Goal: Find specific page/section: Find specific page/section

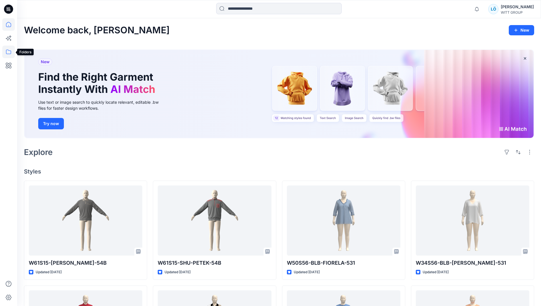
click at [8, 52] on icon at bounding box center [8, 52] width 13 height 13
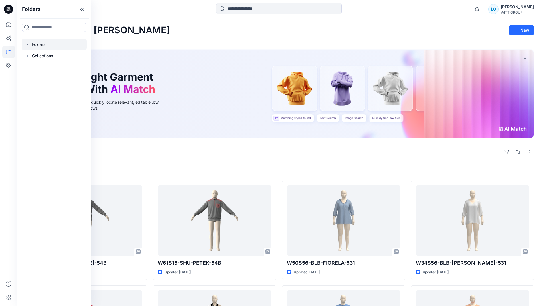
click at [45, 43] on div at bounding box center [54, 44] width 65 height 11
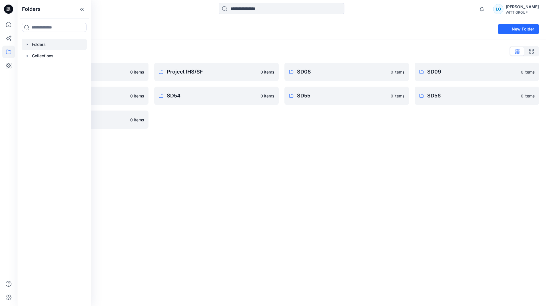
click at [221, 189] on div "Folders New Folder Folders List 3D Bildertest 0 items SD15 0 items SD58 0 items…" at bounding box center [281, 162] width 528 height 288
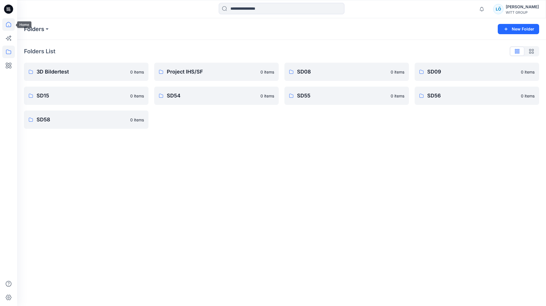
click at [4, 25] on icon at bounding box center [8, 24] width 13 height 13
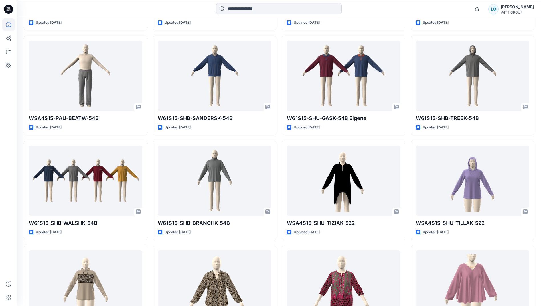
scroll to position [1089, 0]
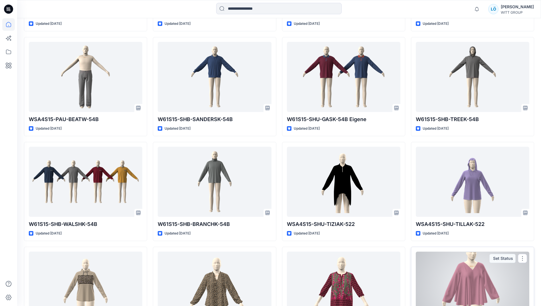
click at [505, 280] on div at bounding box center [473, 287] width 114 height 70
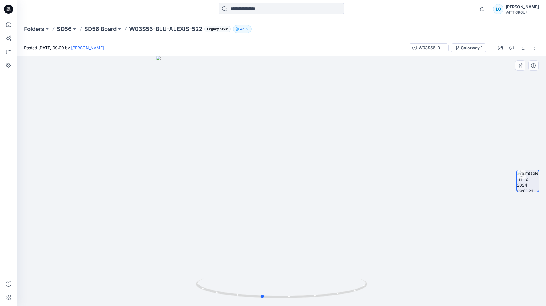
drag, startPoint x: 336, startPoint y: 197, endPoint x: 310, endPoint y: 165, distance: 41.6
click at [316, 162] on div at bounding box center [281, 181] width 528 height 251
drag, startPoint x: 236, startPoint y: 178, endPoint x: 326, endPoint y: 161, distance: 91.8
click at [326, 161] on div at bounding box center [281, 181] width 528 height 251
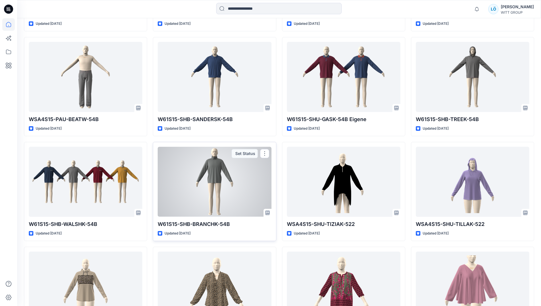
click at [203, 179] on div at bounding box center [215, 182] width 114 height 70
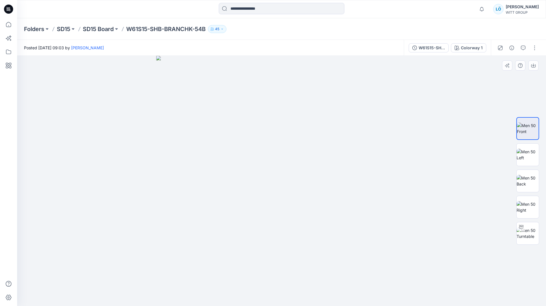
drag, startPoint x: 280, startPoint y: 189, endPoint x: 260, endPoint y: 199, distance: 21.6
click at [260, 199] on img at bounding box center [281, 181] width 251 height 251
drag, startPoint x: 260, startPoint y: 161, endPoint x: 250, endPoint y: 146, distance: 17.8
click at [251, 146] on img at bounding box center [281, 181] width 251 height 251
drag, startPoint x: 245, startPoint y: 150, endPoint x: 288, endPoint y: 154, distance: 43.6
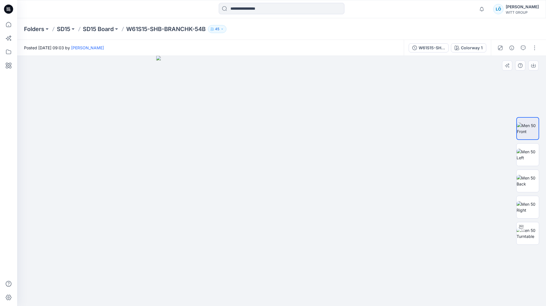
click at [286, 154] on img at bounding box center [281, 181] width 251 height 251
drag, startPoint x: 274, startPoint y: 203, endPoint x: 268, endPoint y: 128, distance: 74.7
click at [268, 128] on img at bounding box center [261, 133] width 678 height 345
drag, startPoint x: 262, startPoint y: 212, endPoint x: 248, endPoint y: 159, distance: 54.9
click at [257, 139] on img at bounding box center [231, 90] width 678 height 432
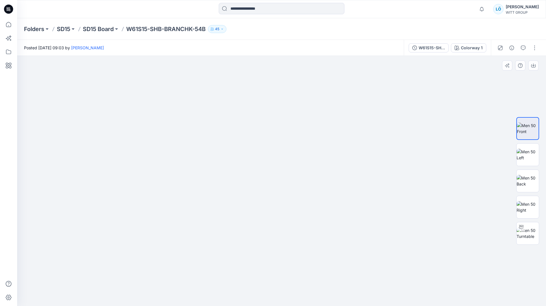
drag, startPoint x: 217, startPoint y: 216, endPoint x: 273, endPoint y: 244, distance: 63.3
click at [273, 244] on img at bounding box center [291, 87] width 678 height 439
drag, startPoint x: 297, startPoint y: 205, endPoint x: 240, endPoint y: 297, distance: 107.9
click at [240, 297] on img at bounding box center [234, 132] width 678 height 347
drag, startPoint x: 214, startPoint y: 185, endPoint x: 244, endPoint y: 205, distance: 36.1
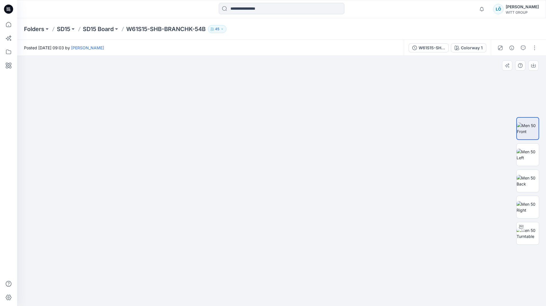
click at [244, 206] on img at bounding box center [234, 132] width 678 height 347
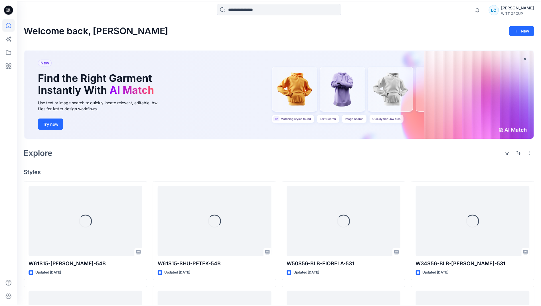
scroll to position [1089, 0]
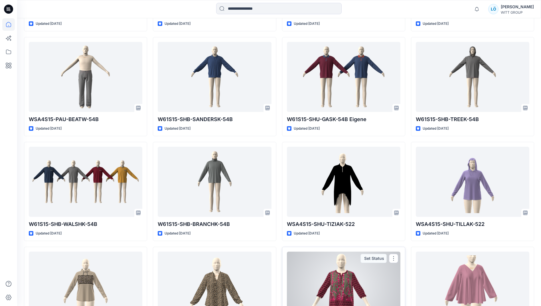
click at [353, 282] on div at bounding box center [344, 287] width 114 height 70
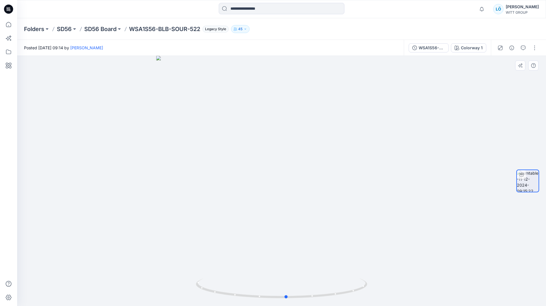
drag, startPoint x: 282, startPoint y: 187, endPoint x: 235, endPoint y: 150, distance: 59.9
click at [279, 175] on div at bounding box center [281, 181] width 528 height 251
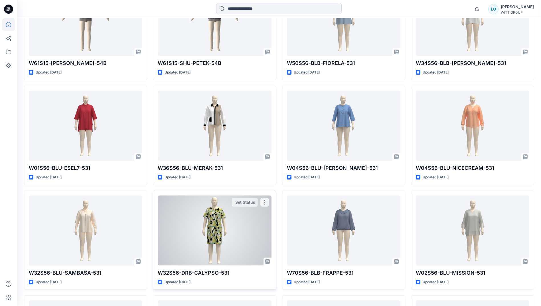
scroll to position [228, 0]
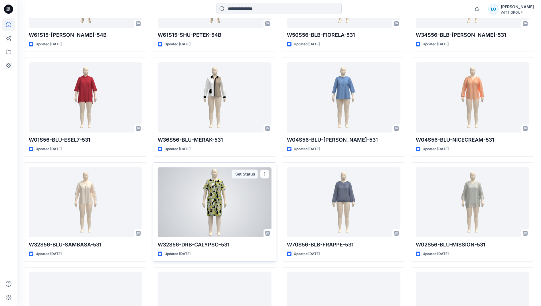
click at [207, 201] on div at bounding box center [215, 202] width 114 height 70
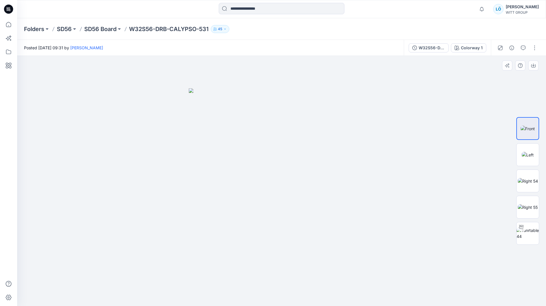
click at [292, 175] on img at bounding box center [281, 197] width 185 height 218
drag, startPoint x: 284, startPoint y: 172, endPoint x: 244, endPoint y: 177, distance: 40.6
click at [245, 180] on img at bounding box center [281, 197] width 185 height 218
drag, startPoint x: 295, startPoint y: 165, endPoint x: 338, endPoint y: 126, distance: 58.8
click at [341, 128] on img at bounding box center [281, 197] width 185 height 218
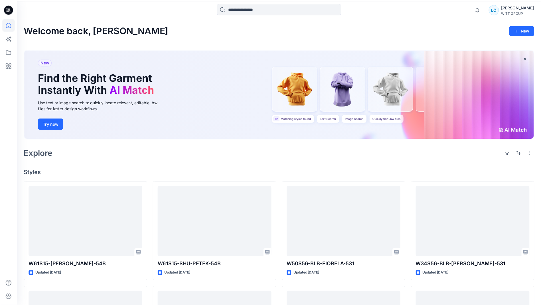
scroll to position [228, 0]
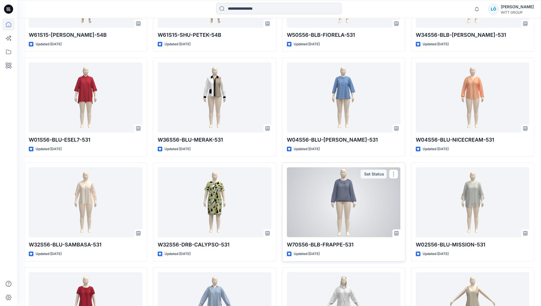
click at [349, 203] on div at bounding box center [344, 202] width 114 height 70
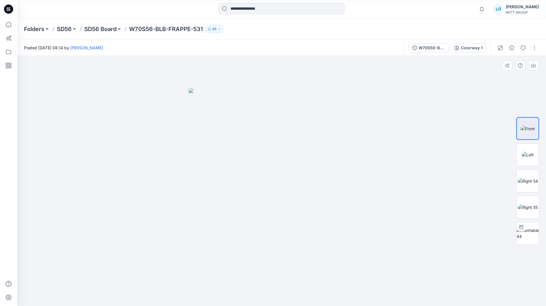
drag, startPoint x: 277, startPoint y: 175, endPoint x: 239, endPoint y: 149, distance: 46.2
click at [249, 157] on img at bounding box center [281, 197] width 185 height 218
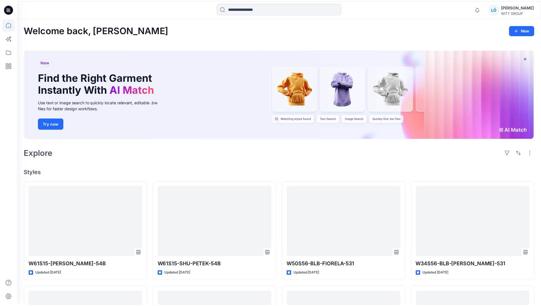
scroll to position [228, 0]
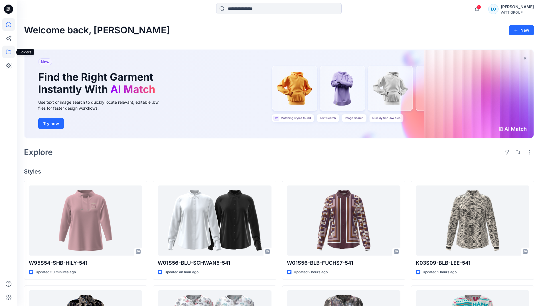
click at [9, 52] on icon at bounding box center [8, 52] width 13 height 13
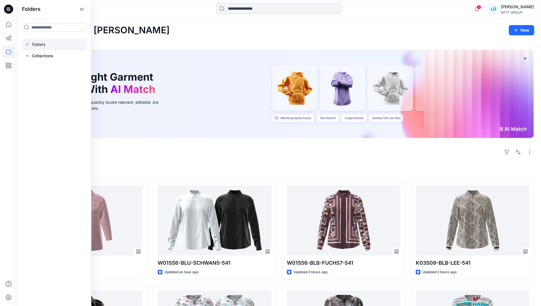
click at [42, 44] on div at bounding box center [54, 44] width 65 height 11
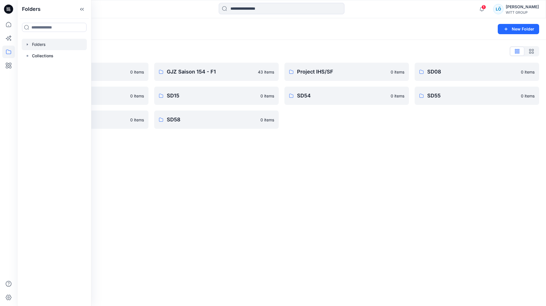
click at [185, 175] on div "Folders New Folder Folders List 3D Bildertest 0 items SD09 0 items SD56 0 items…" at bounding box center [281, 162] width 528 height 288
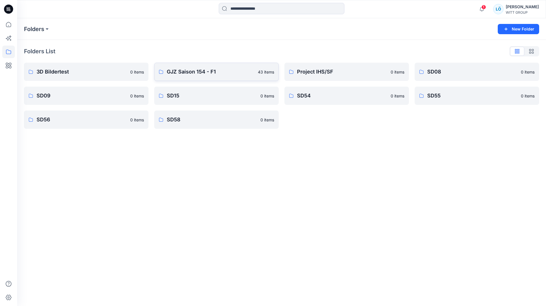
click at [214, 72] on p "GJZ Saison 154 - F1" at bounding box center [211, 72] width 88 height 8
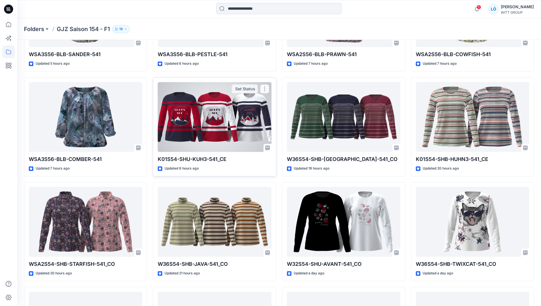
scroll to position [314, 0]
